Goal: Transaction & Acquisition: Book appointment/travel/reservation

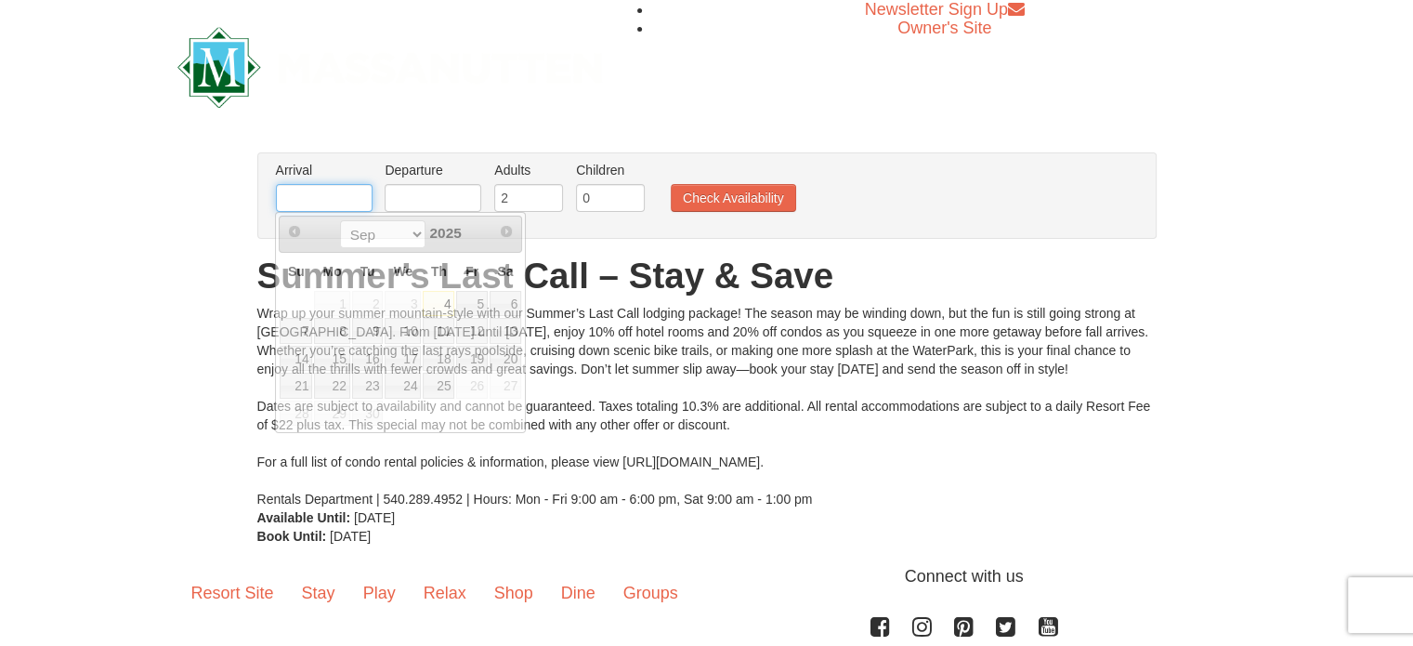
click at [331, 200] on input "text" at bounding box center [324, 198] width 97 height 28
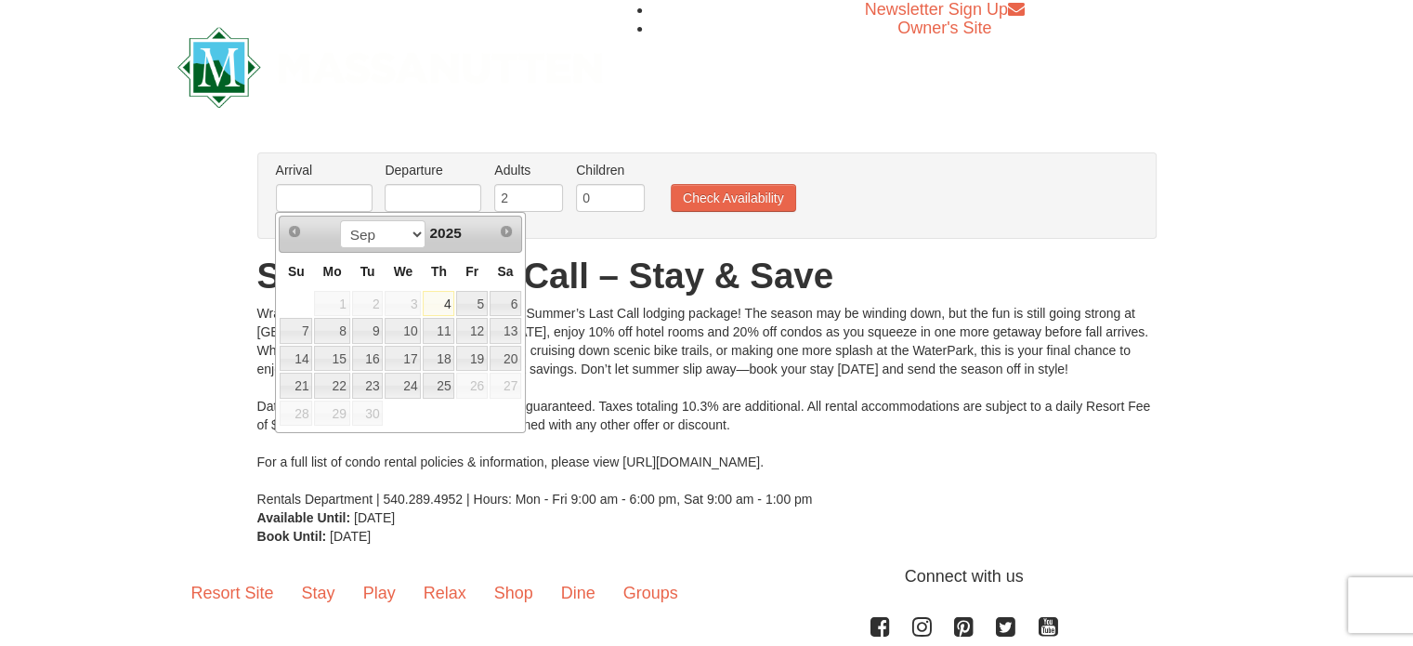
click at [439, 306] on link "4" at bounding box center [439, 304] width 32 height 26
type input "[DATE]"
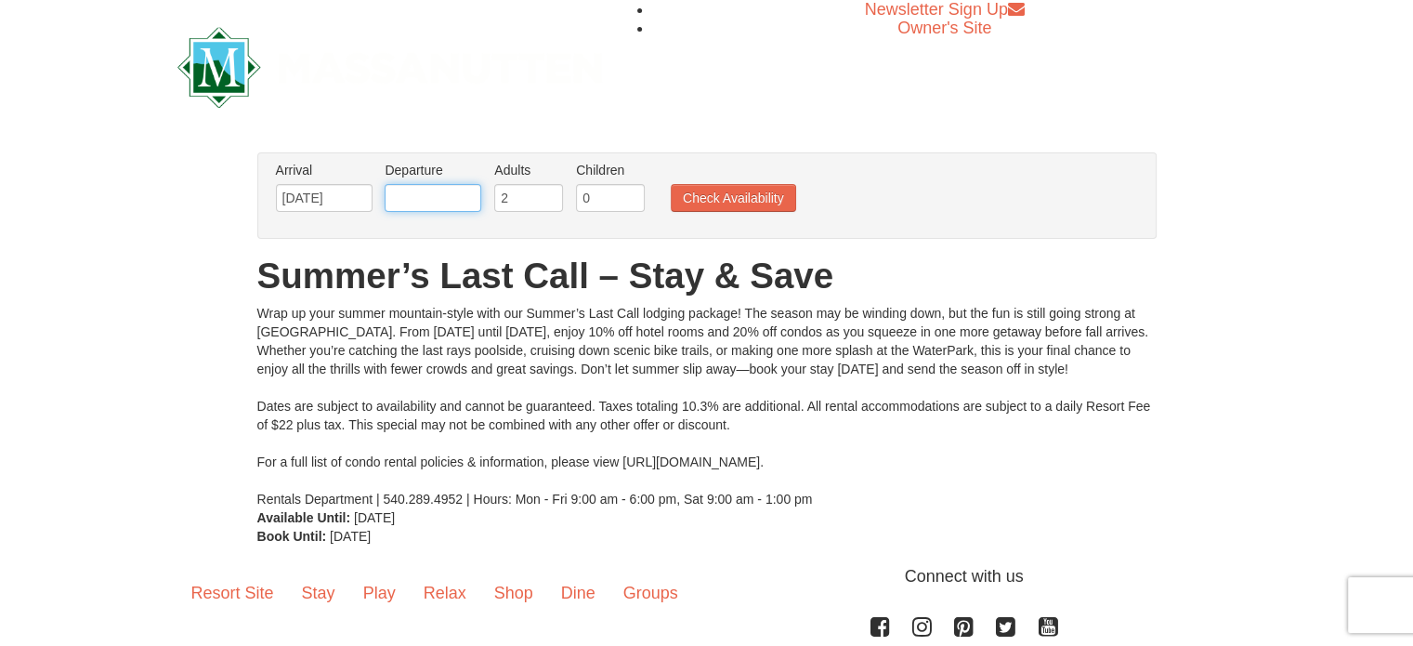
click at [417, 197] on input "text" at bounding box center [433, 198] width 97 height 28
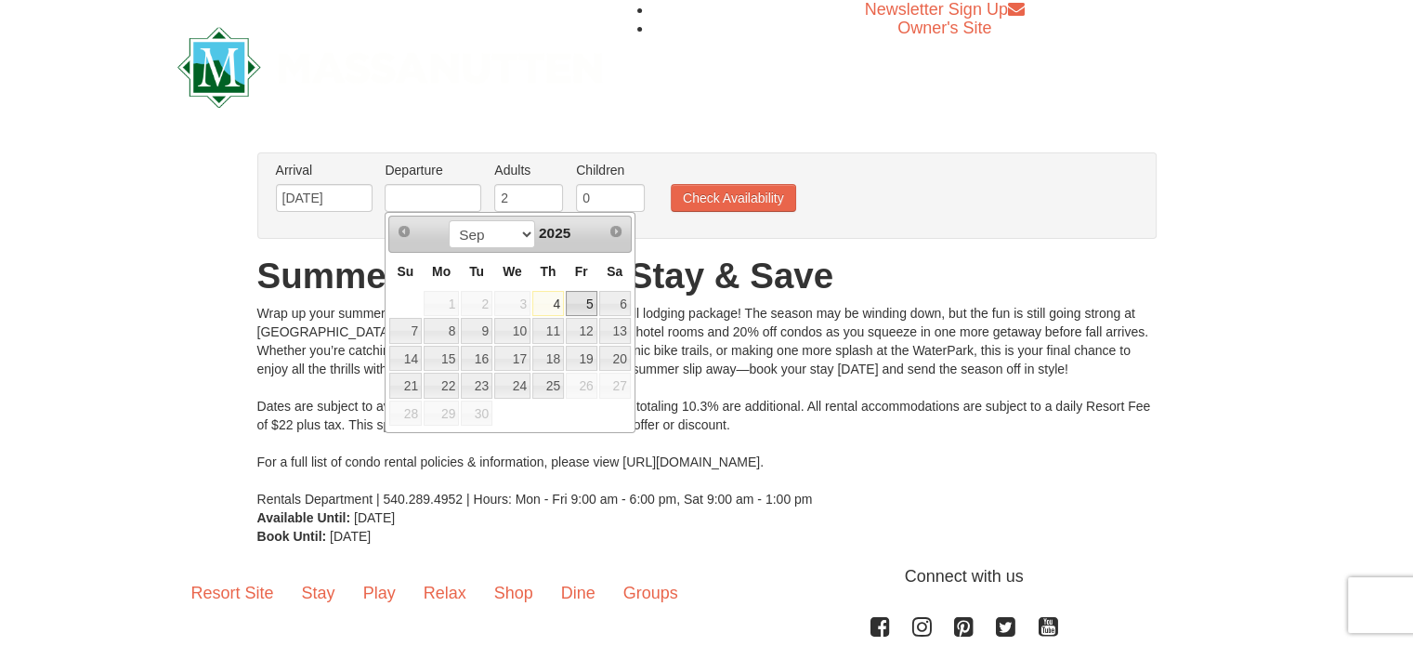
click at [591, 308] on link "5" at bounding box center [582, 304] width 32 height 26
type input "[DATE]"
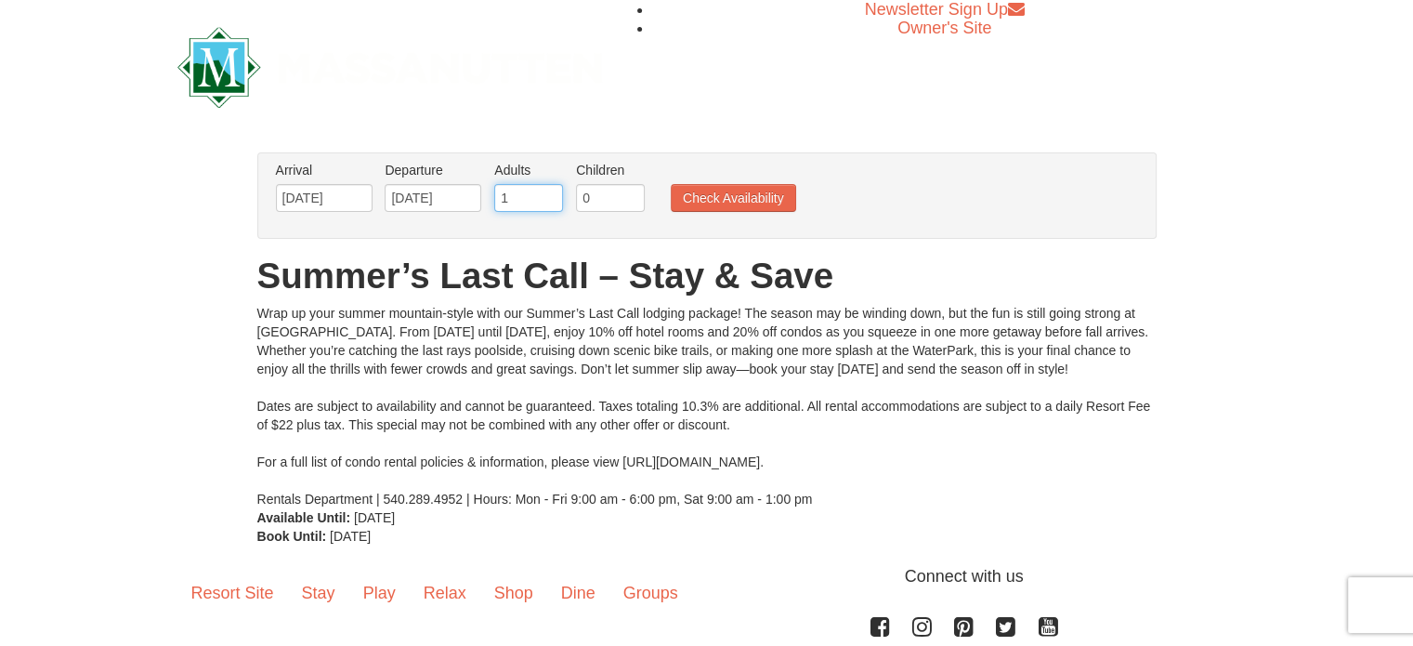
type input "1"
click at [548, 202] on input "1" at bounding box center [528, 198] width 69 height 28
click at [733, 197] on button "Check Availability" at bounding box center [733, 198] width 125 height 28
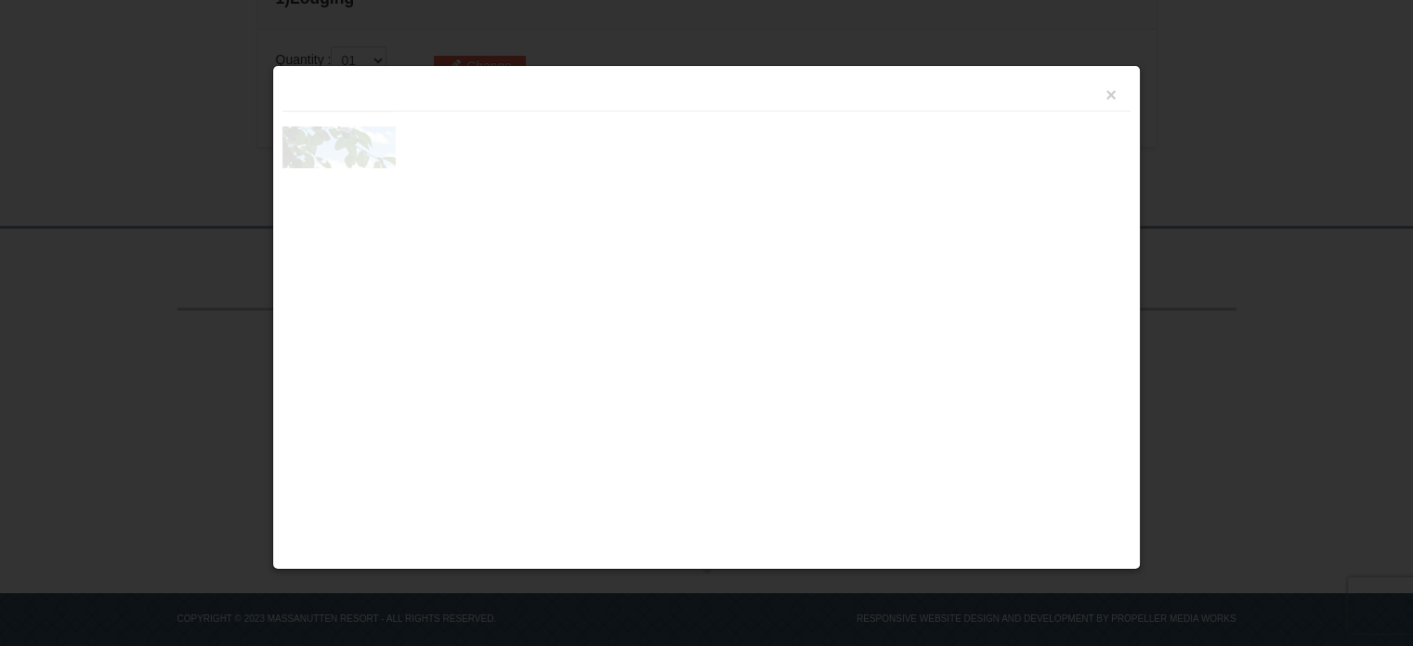
scroll to position [586, 0]
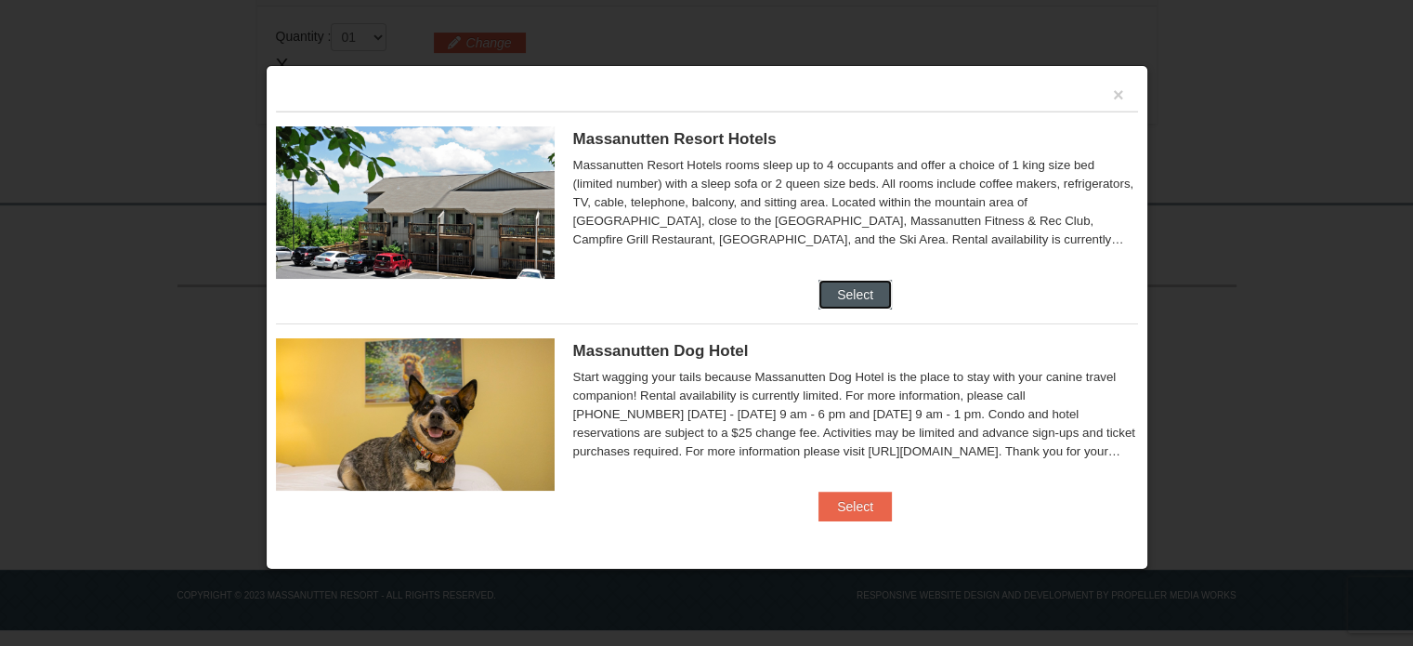
click at [844, 292] on button "Select" at bounding box center [855, 295] width 73 height 30
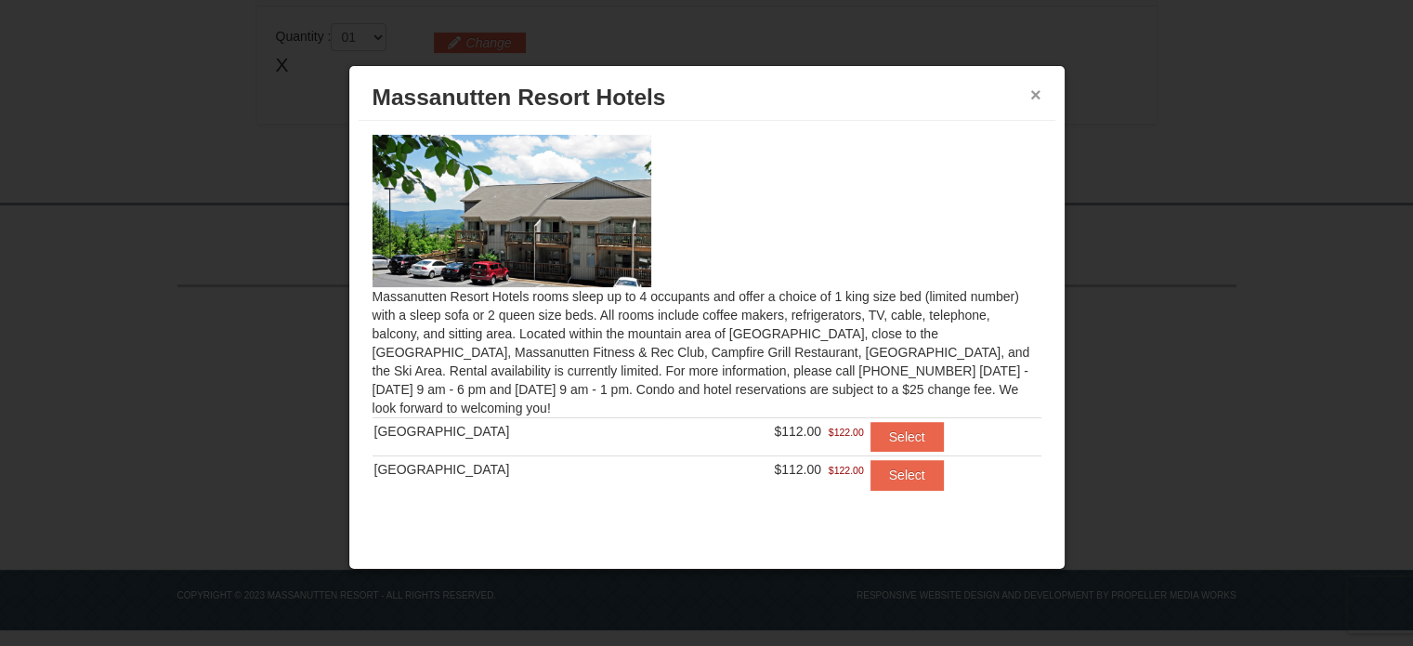
click at [1037, 94] on button "×" at bounding box center [1035, 94] width 11 height 19
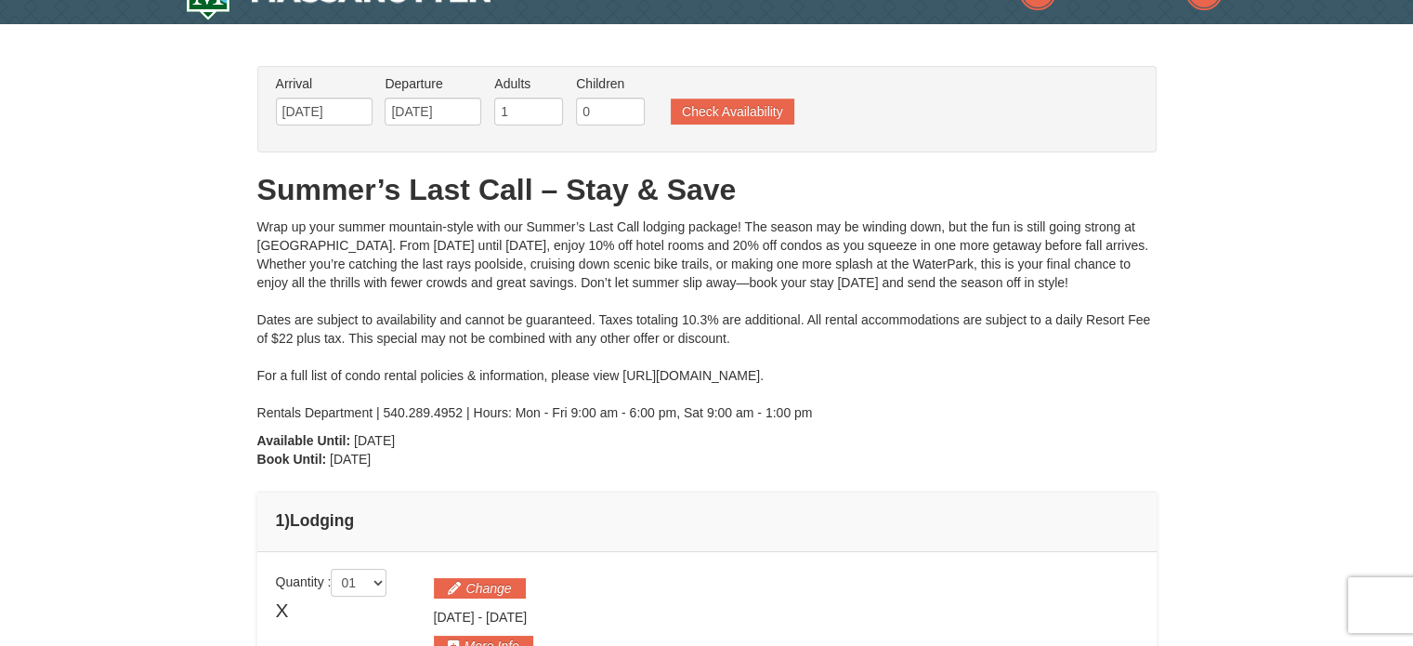
scroll to position [37, 0]
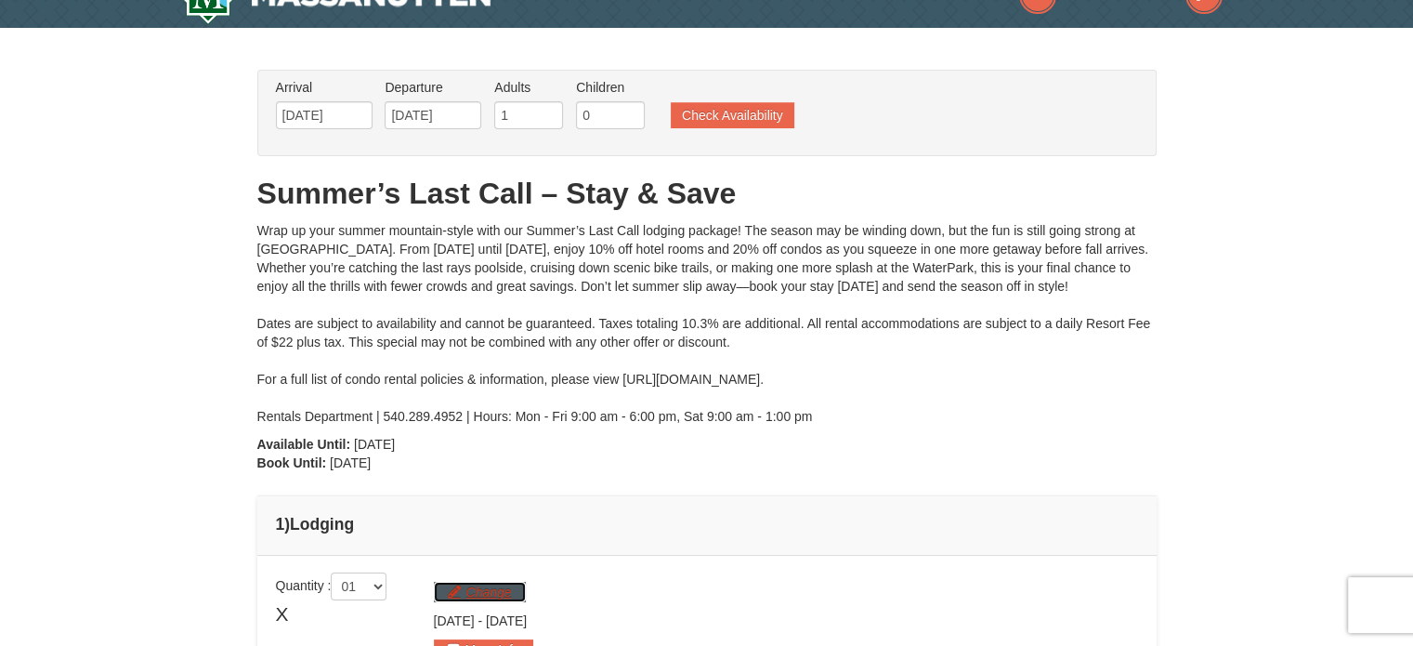
click at [481, 590] on button "Change" at bounding box center [480, 592] width 92 height 20
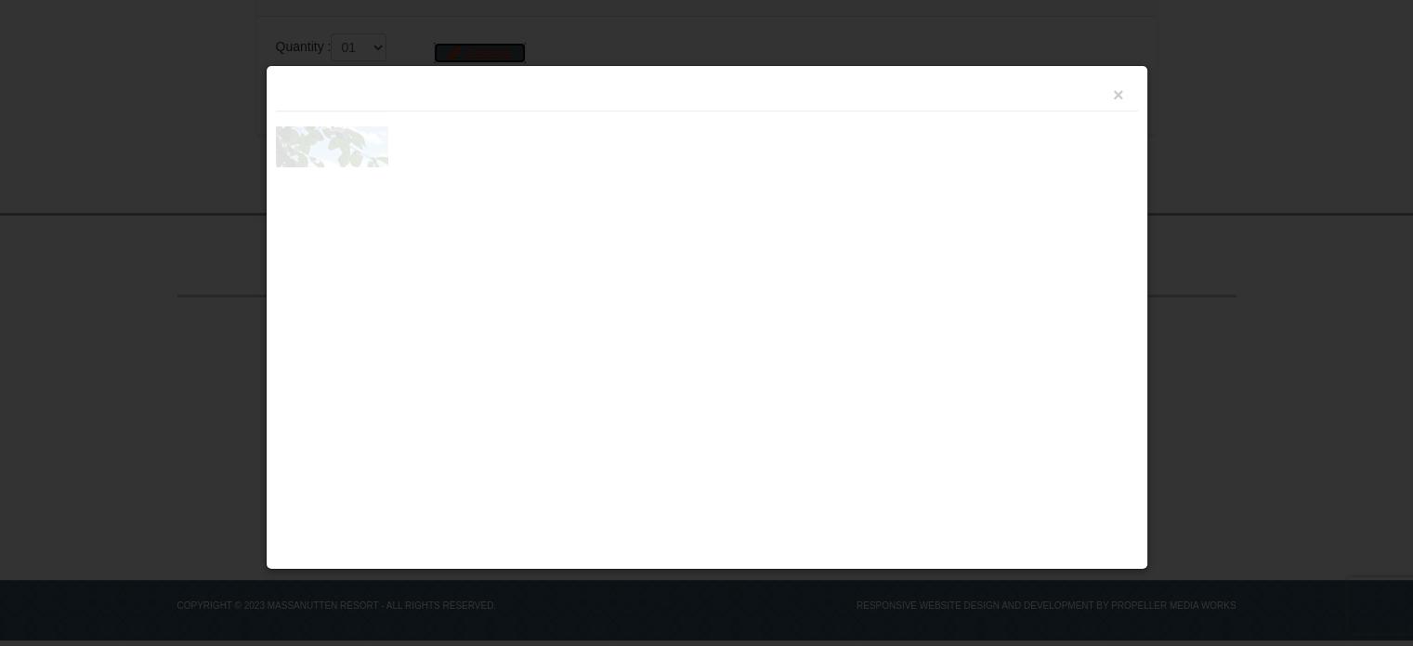
scroll to position [586, 0]
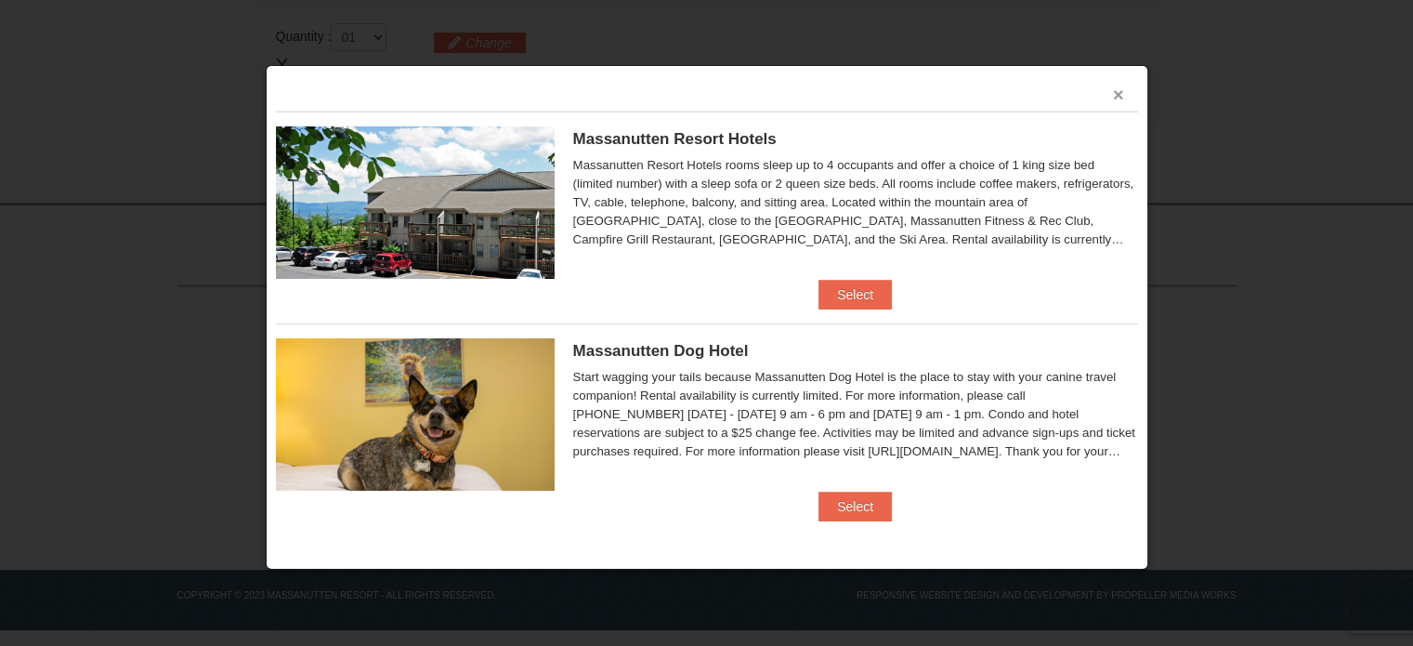
click at [1115, 89] on button "×" at bounding box center [1118, 94] width 11 height 19
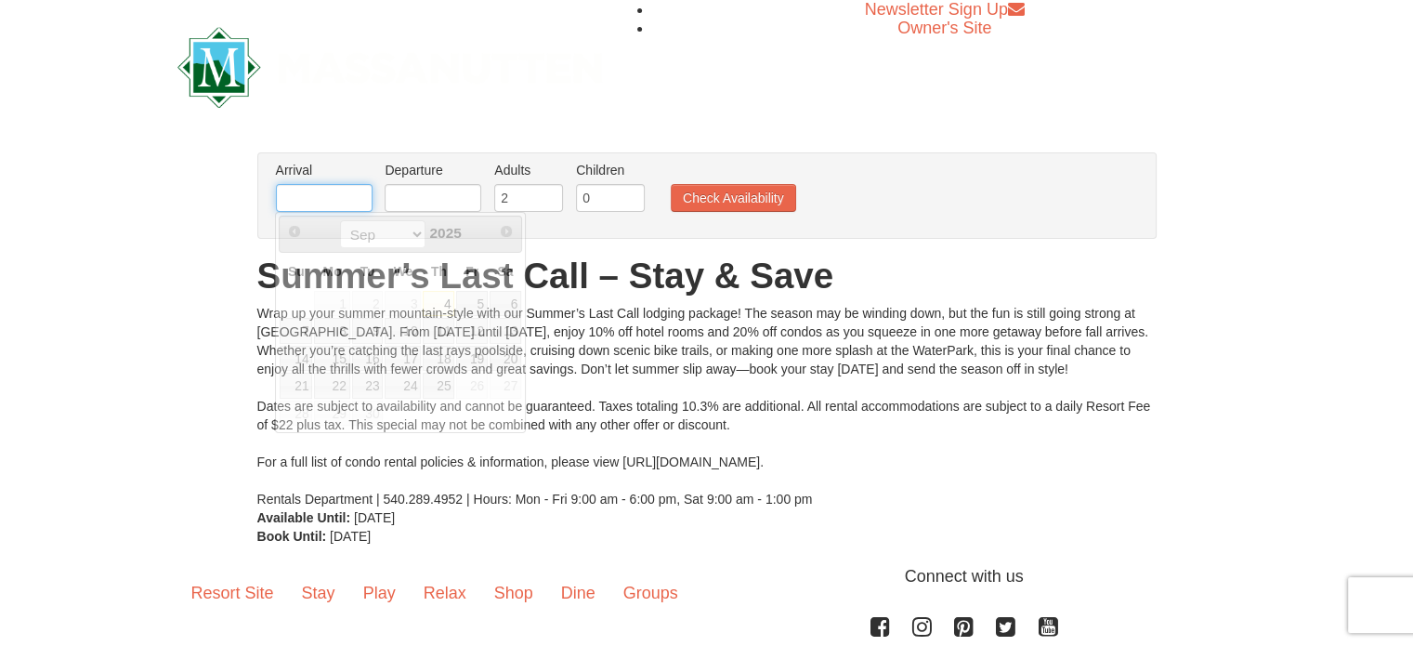
click at [347, 203] on input "text" at bounding box center [324, 198] width 97 height 28
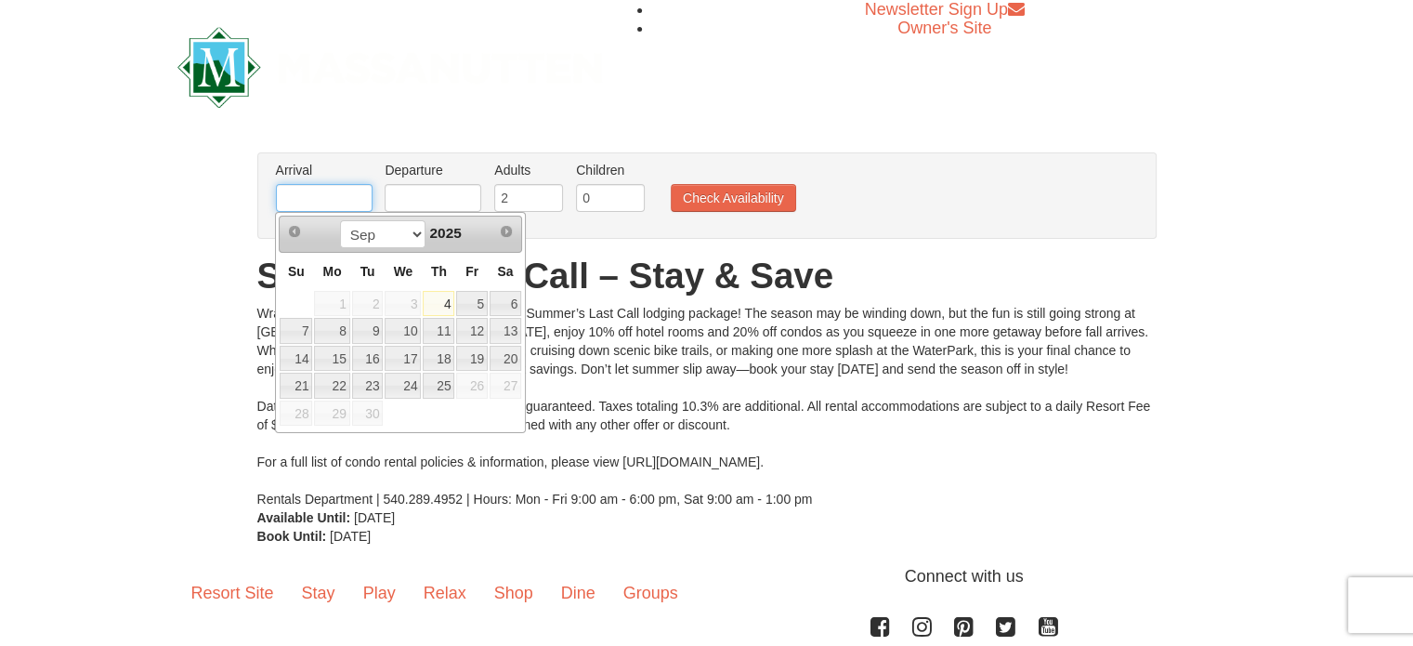
type input "[DATE]"
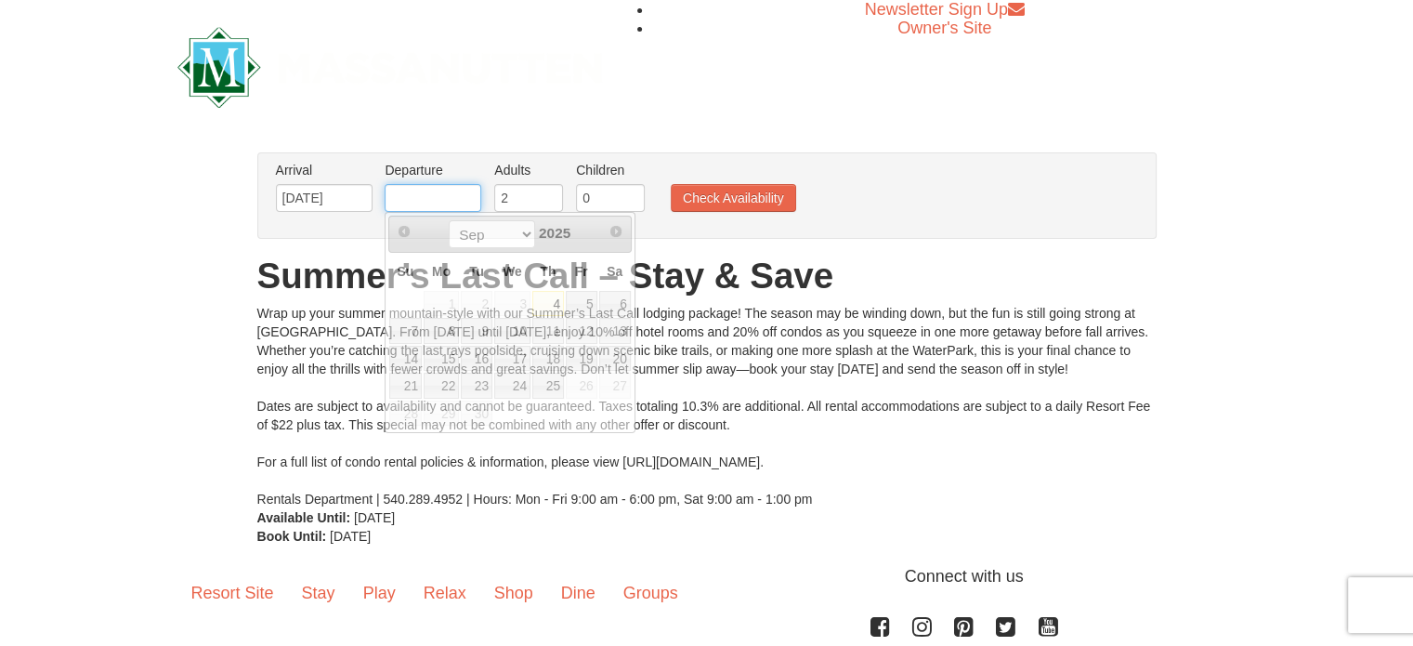
click at [465, 190] on input "text" at bounding box center [433, 198] width 97 height 28
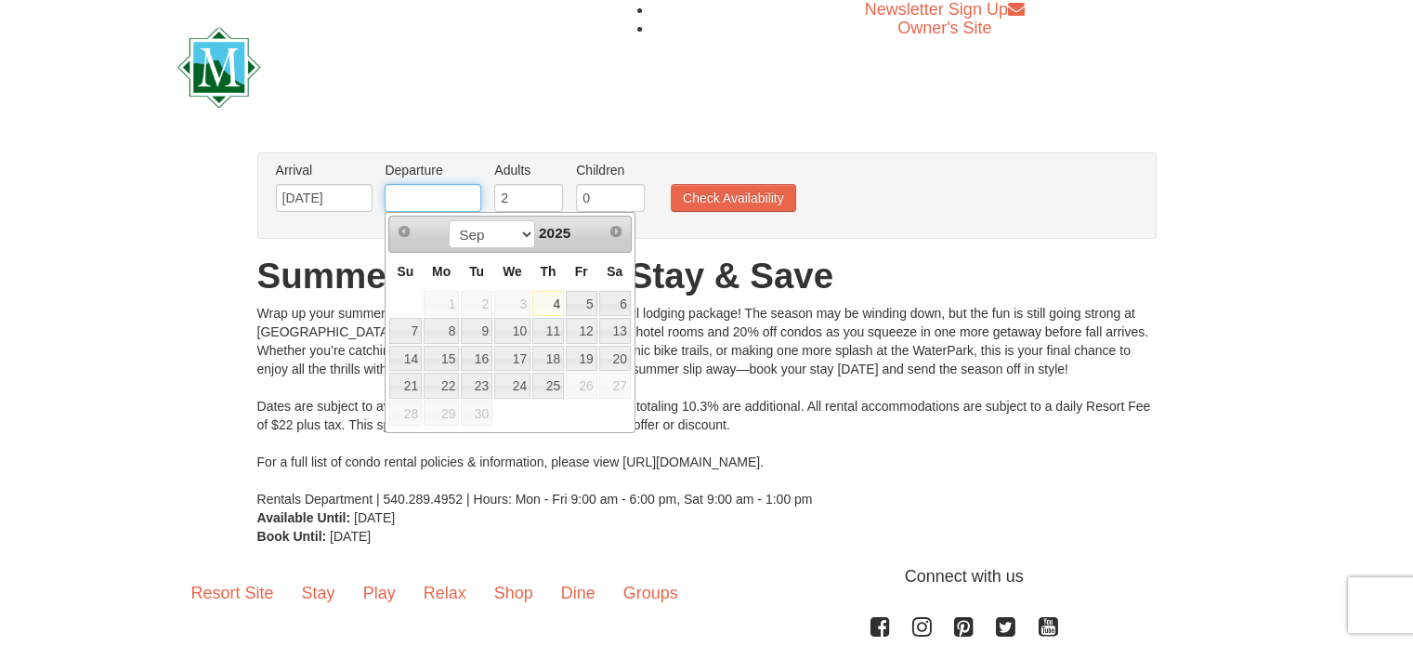
type input "[DATE]"
click at [757, 188] on button "Check Availability" at bounding box center [733, 198] width 125 height 28
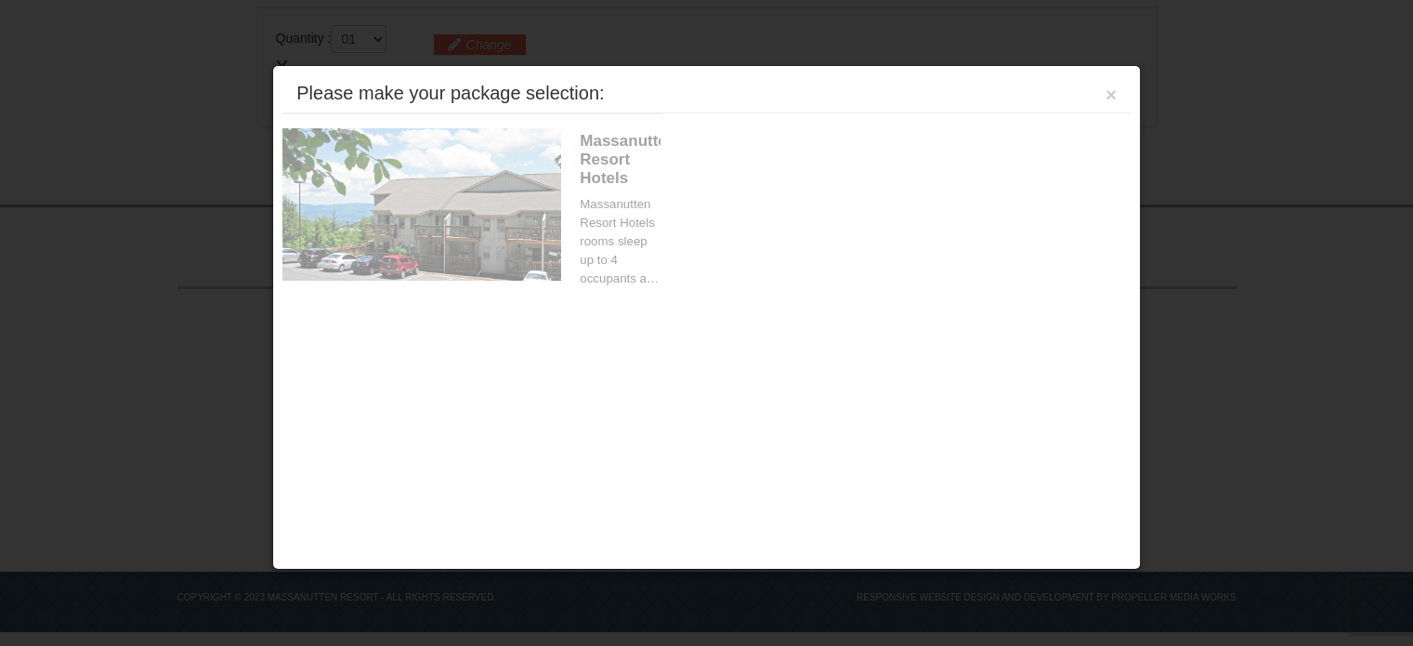
scroll to position [586, 0]
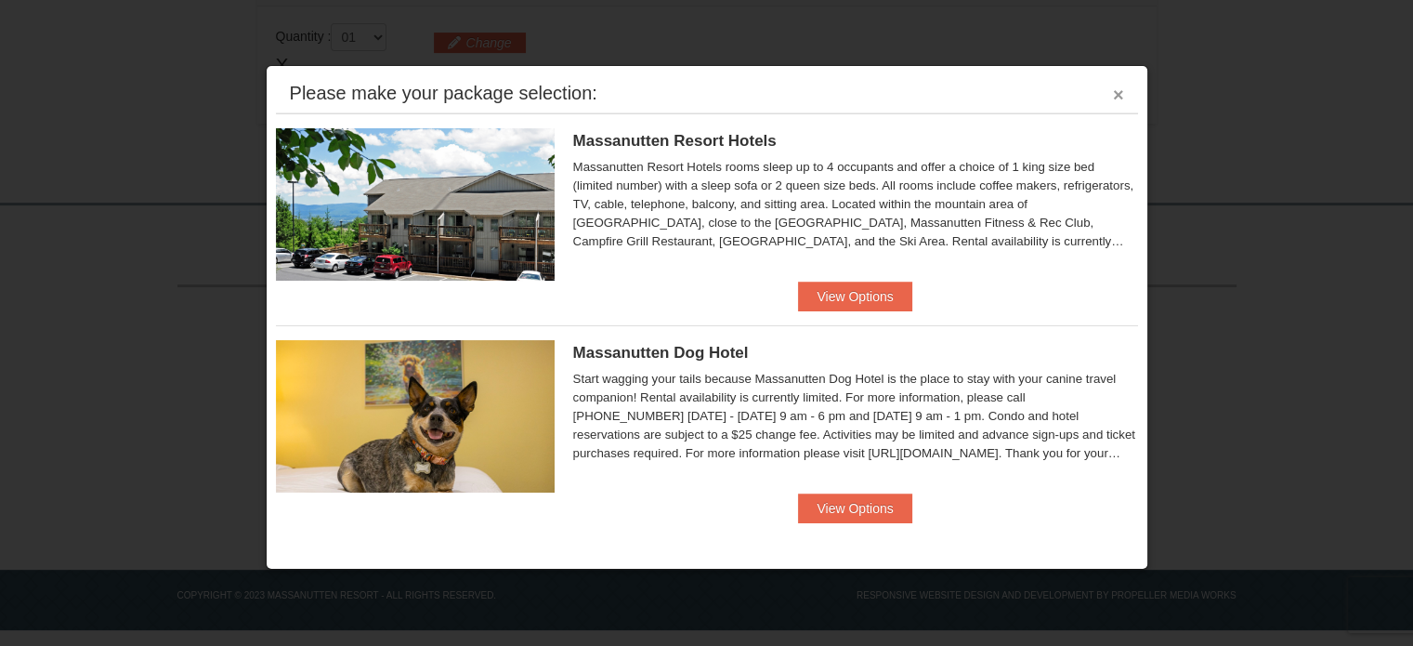
click at [1119, 88] on button "×" at bounding box center [1118, 94] width 11 height 19
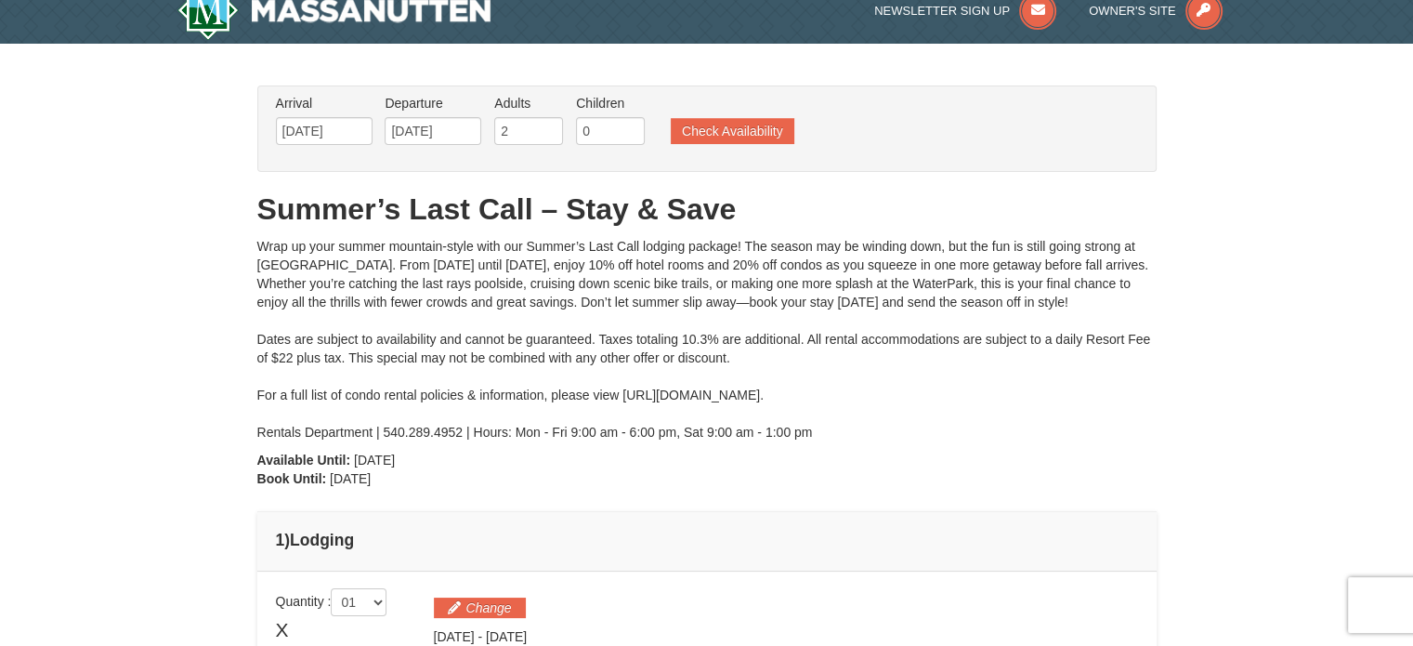
scroll to position [0, 0]
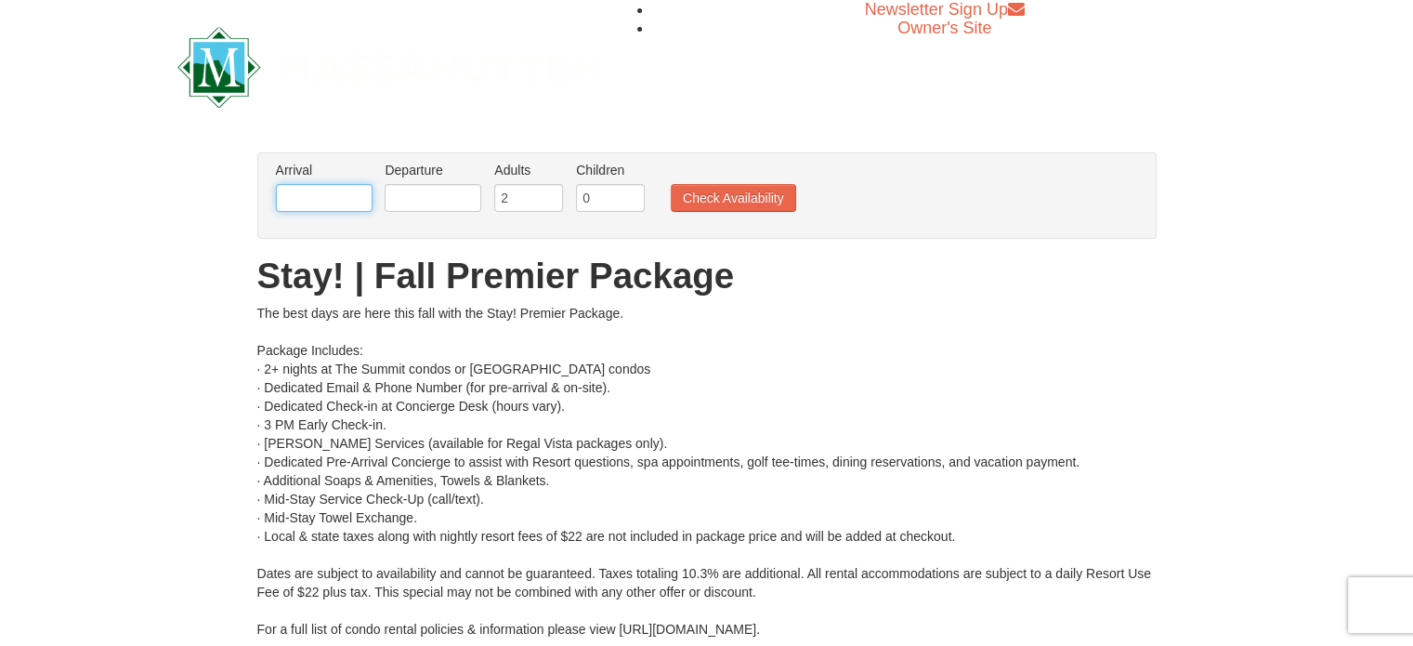
click at [329, 200] on input "text" at bounding box center [324, 198] width 97 height 28
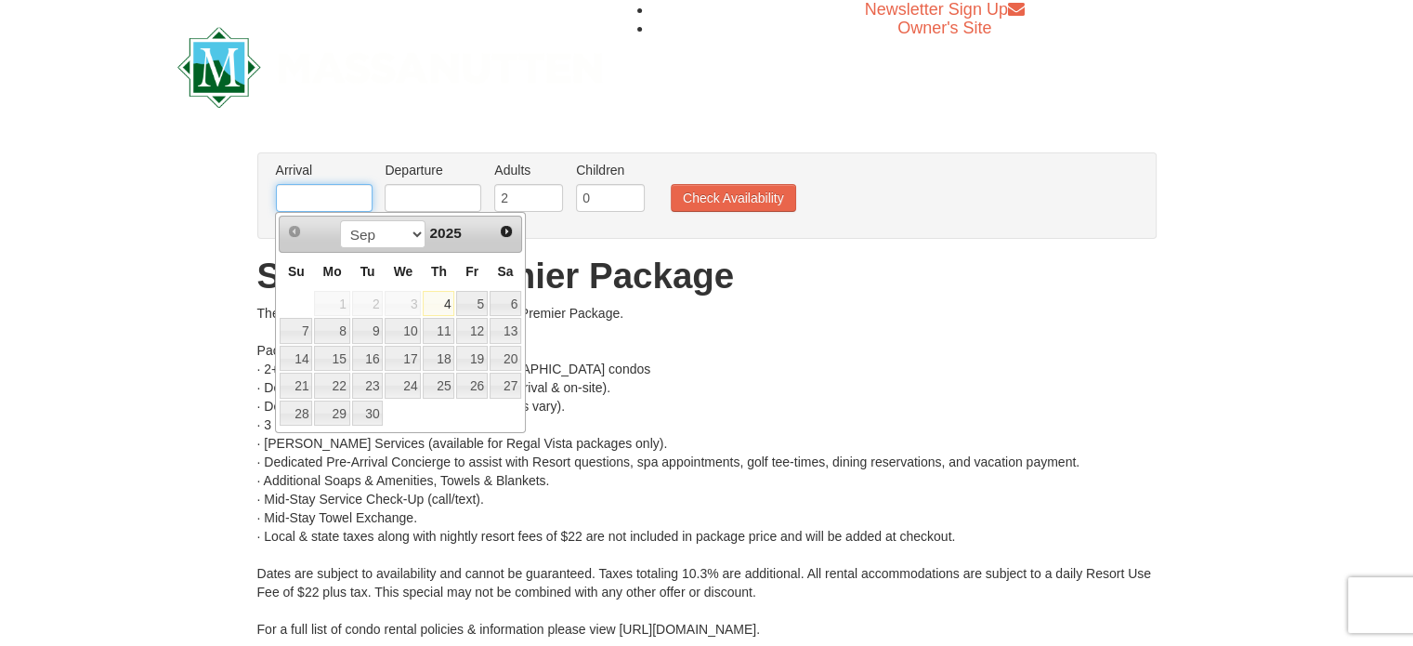
type input "[DATE]"
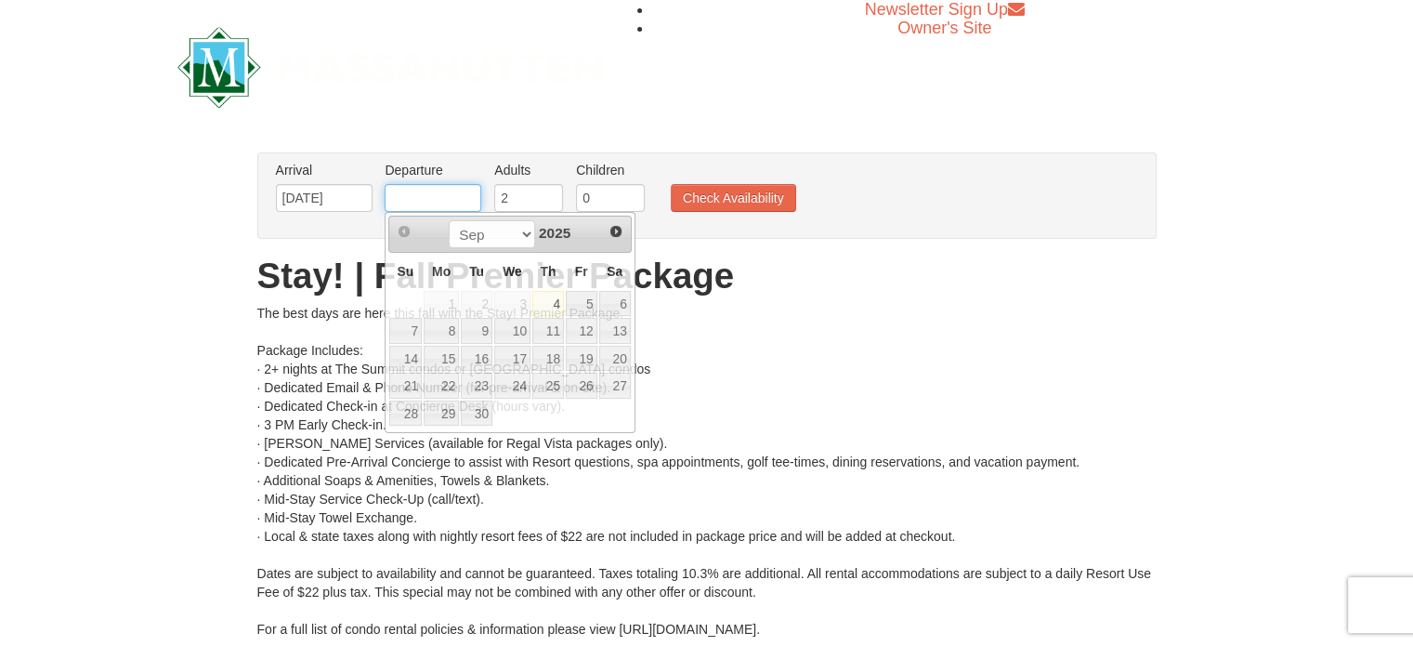
click at [442, 191] on input "text" at bounding box center [433, 198] width 97 height 28
type input "[DATE]"
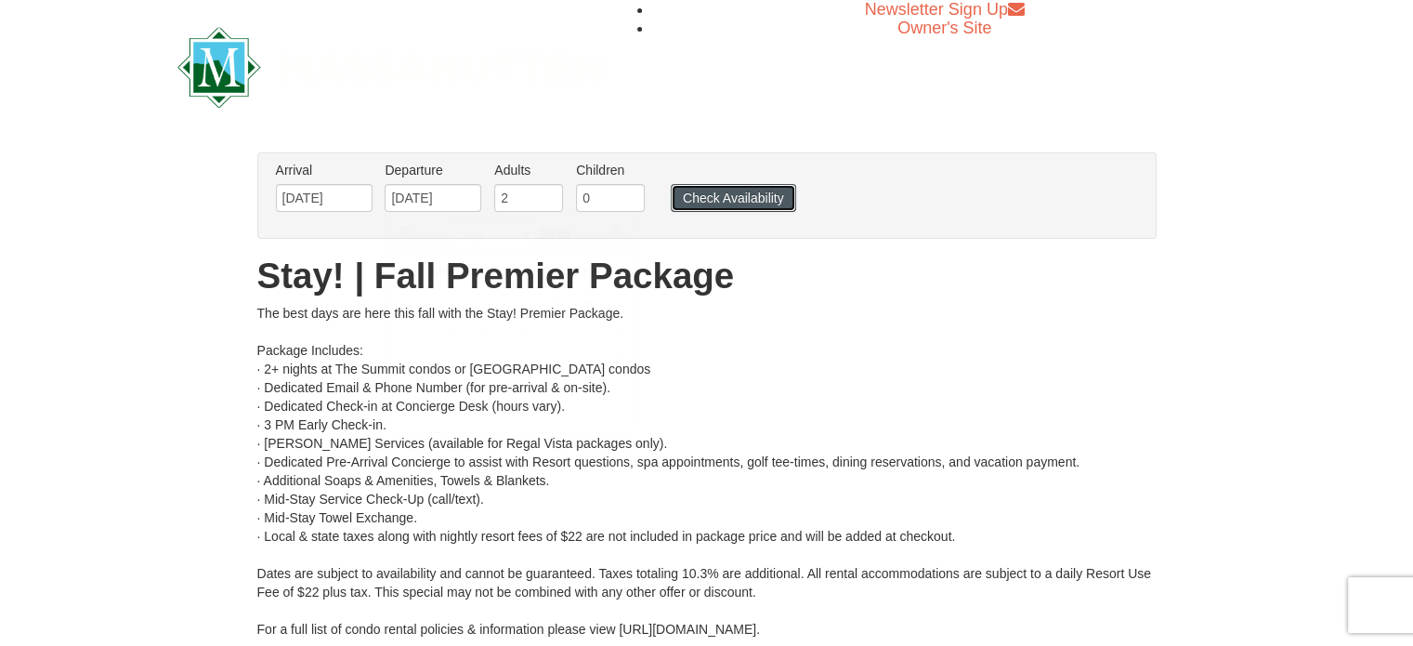
click at [722, 203] on button "Check Availability" at bounding box center [733, 198] width 125 height 28
